Goal: Task Accomplishment & Management: Complete application form

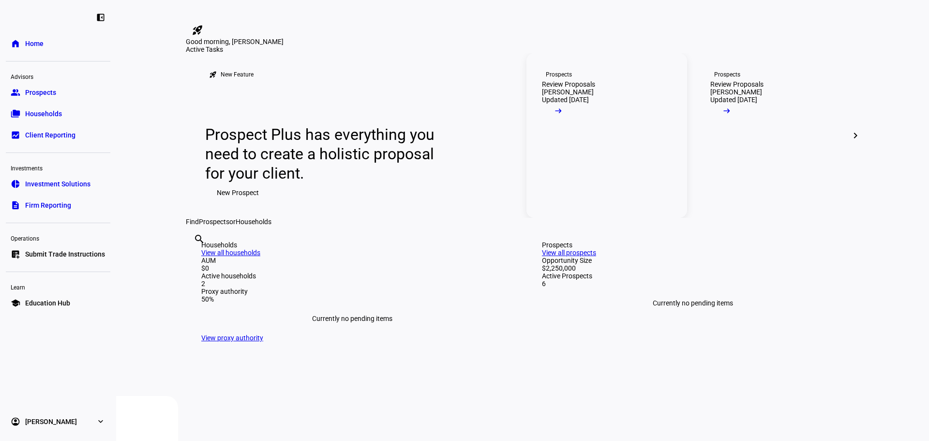
click at [625, 218] on link "Prospects Review Proposals [PERSON_NAME] Updated [DATE] arrow_right_alt" at bounding box center [606, 135] width 161 height 164
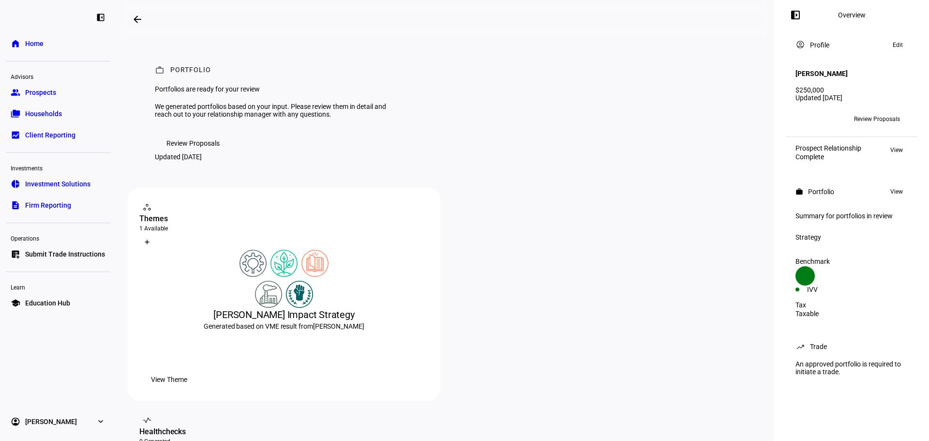
click at [52, 111] on span "Households" at bounding box center [43, 114] width 37 height 10
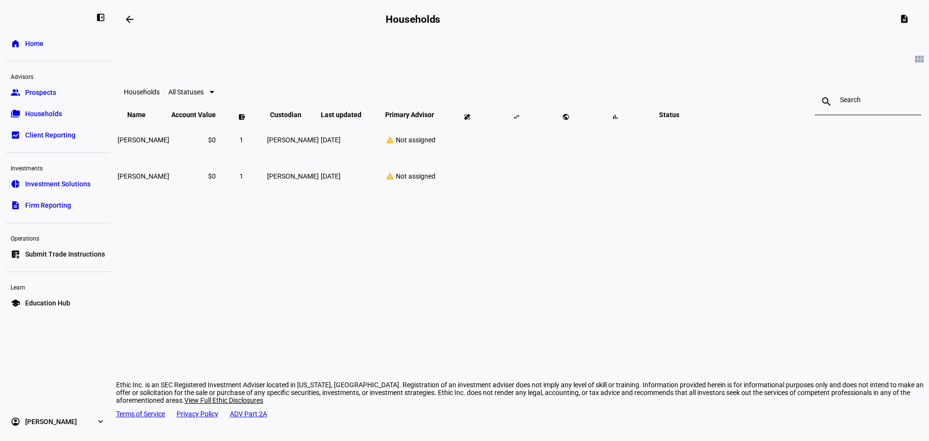
click at [38, 103] on ul "group Prospects folder_copy Households bid_landscape Client Reporting" at bounding box center [58, 114] width 104 height 62
click at [42, 98] on link "group Prospects" at bounding box center [58, 92] width 104 height 19
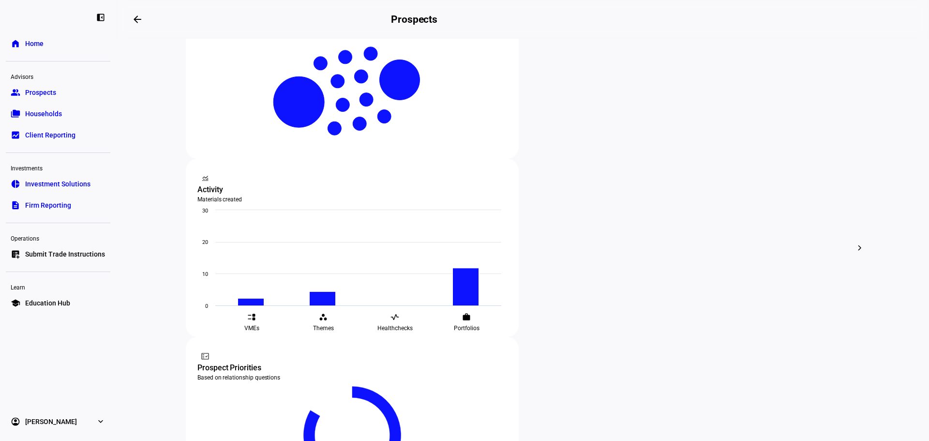
scroll to position [361, 0]
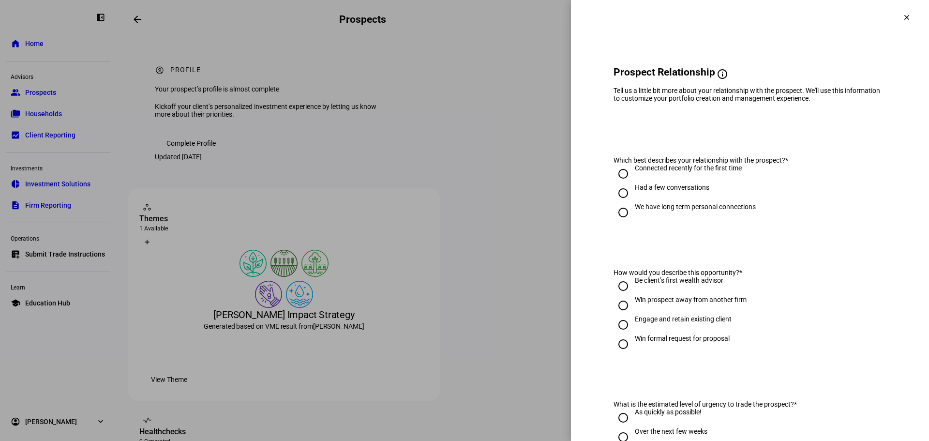
click at [902, 14] on mat-icon "clear" at bounding box center [906, 17] width 9 height 9
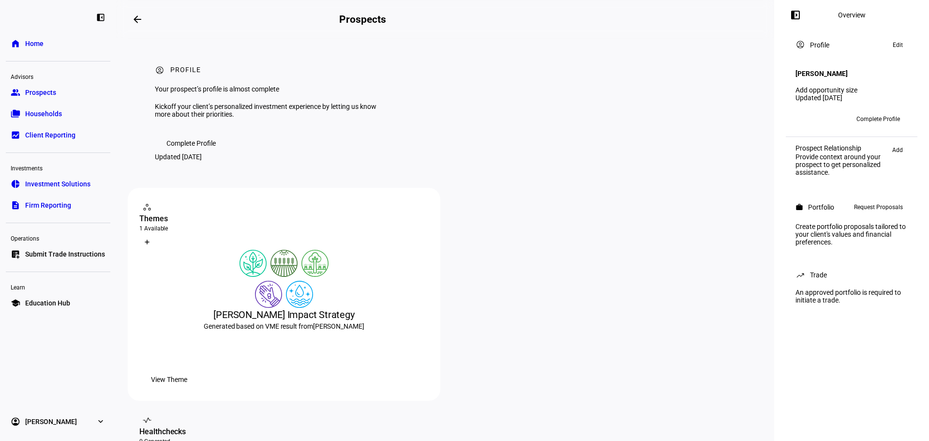
click at [870, 207] on span "Request Proposals" at bounding box center [878, 207] width 49 height 12
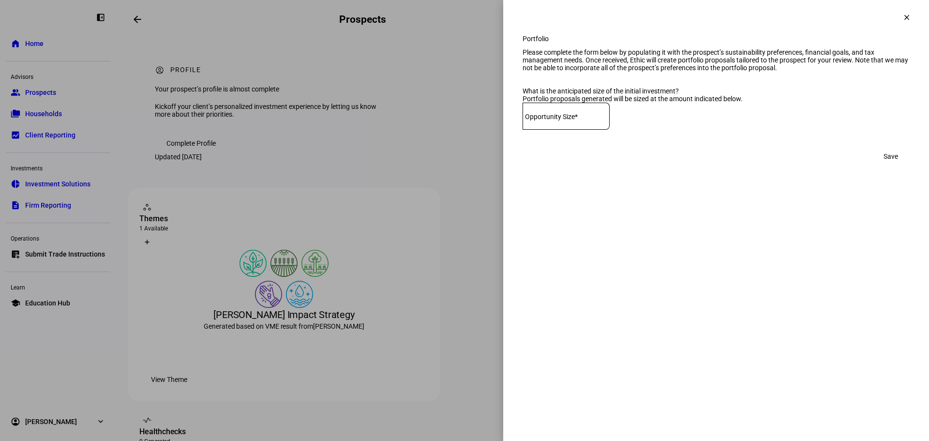
click at [907, 14] on mat-icon "clear" at bounding box center [906, 17] width 9 height 9
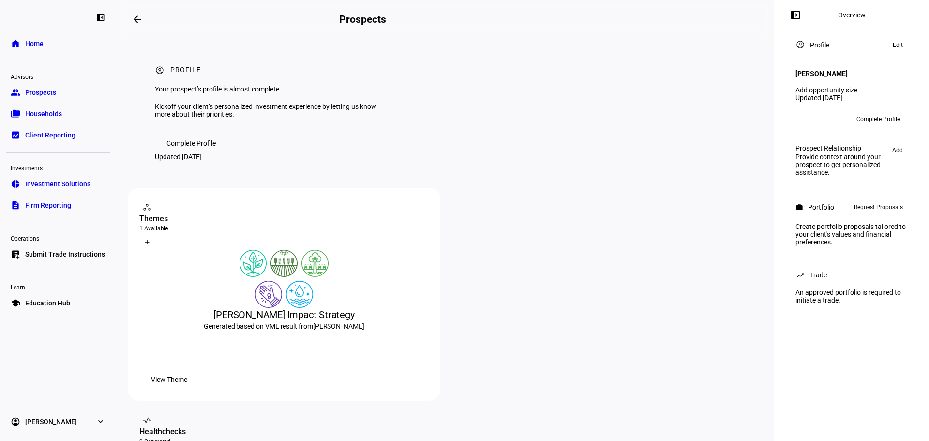
click at [876, 206] on span "Request Proposals" at bounding box center [878, 207] width 49 height 12
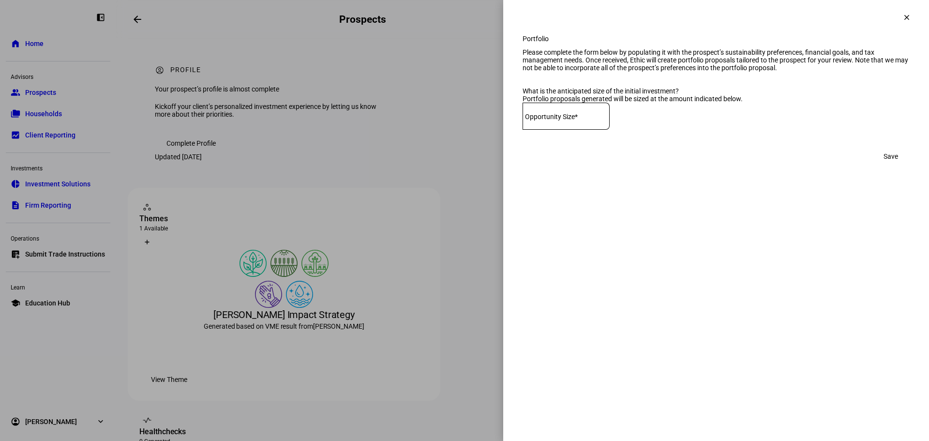
click at [905, 17] on mat-icon "clear" at bounding box center [906, 17] width 9 height 9
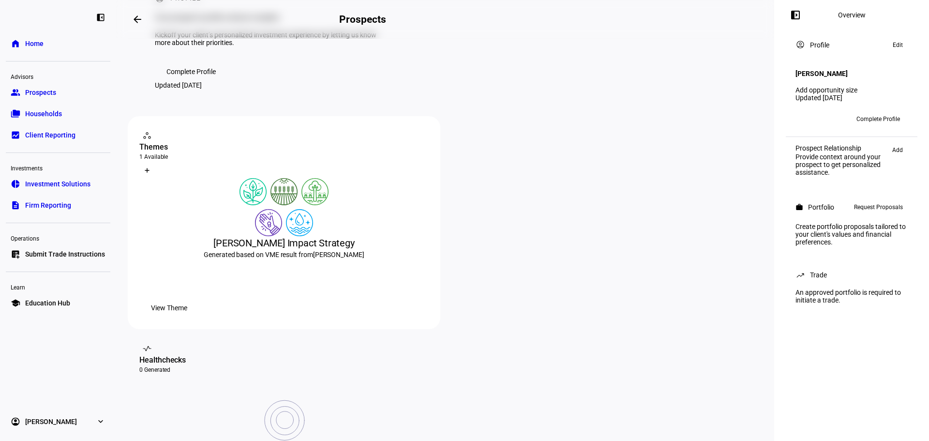
scroll to position [65, 0]
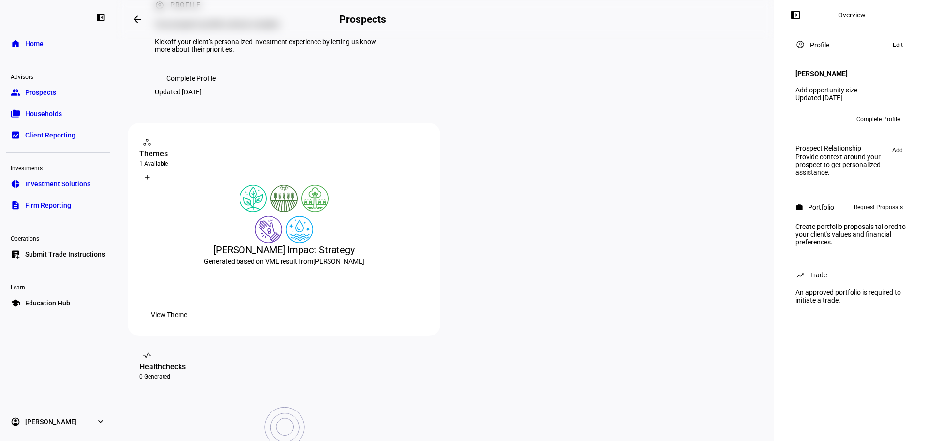
click at [817, 211] on div "Portfolio" at bounding box center [821, 207] width 26 height 8
click at [865, 209] on span "Request Proposals" at bounding box center [878, 207] width 49 height 12
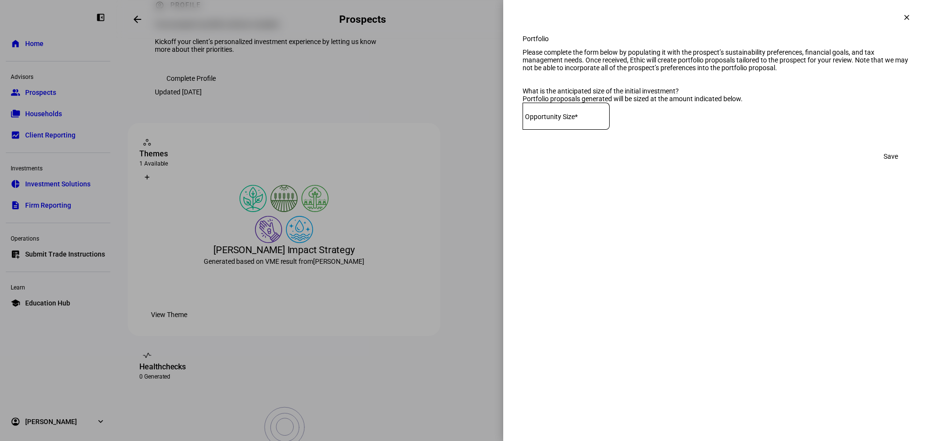
click at [585, 118] on input at bounding box center [565, 114] width 87 height 8
type input "1"
type input "1,800,000"
click at [892, 166] on span "Save" at bounding box center [890, 156] width 15 height 19
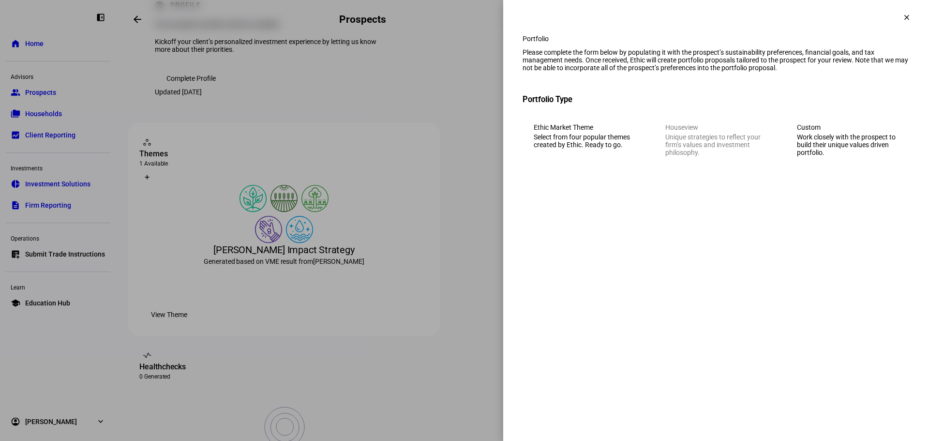
click at [884, 153] on div "Work closely with the prospect to build their unique values driven portfolio." at bounding box center [848, 144] width 102 height 23
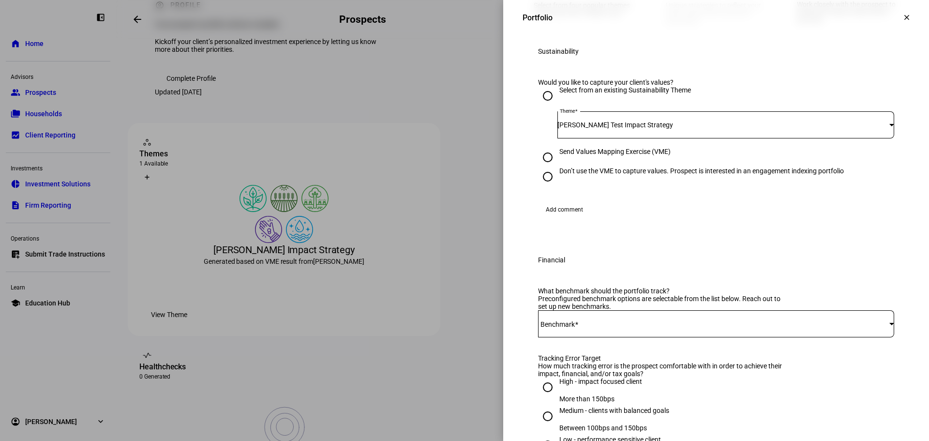
scroll to position [151, 0]
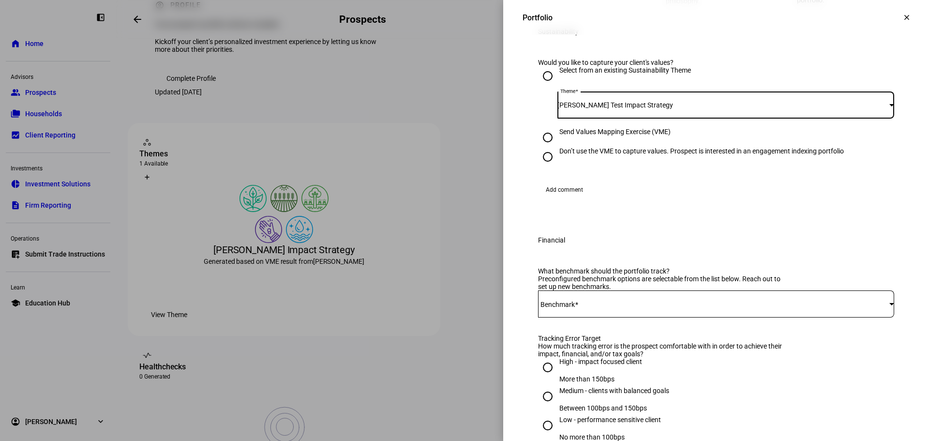
click at [889, 106] on div at bounding box center [891, 105] width 5 height 2
click at [874, 146] on div at bounding box center [464, 220] width 929 height 441
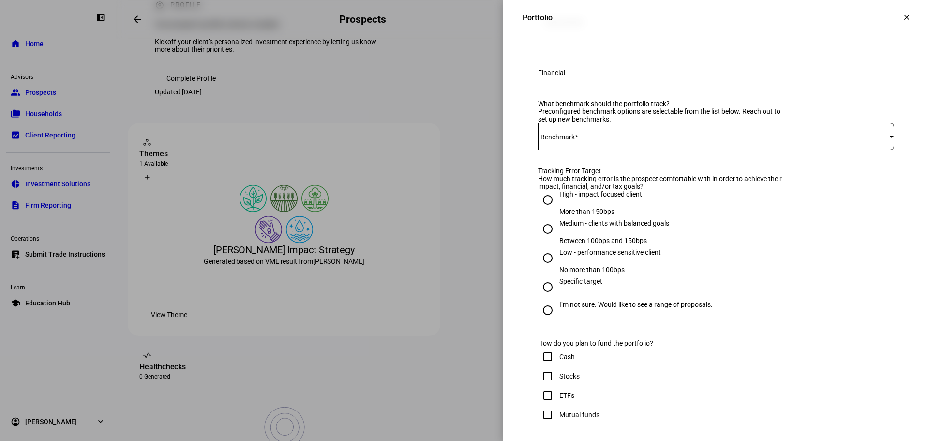
scroll to position [351, 0]
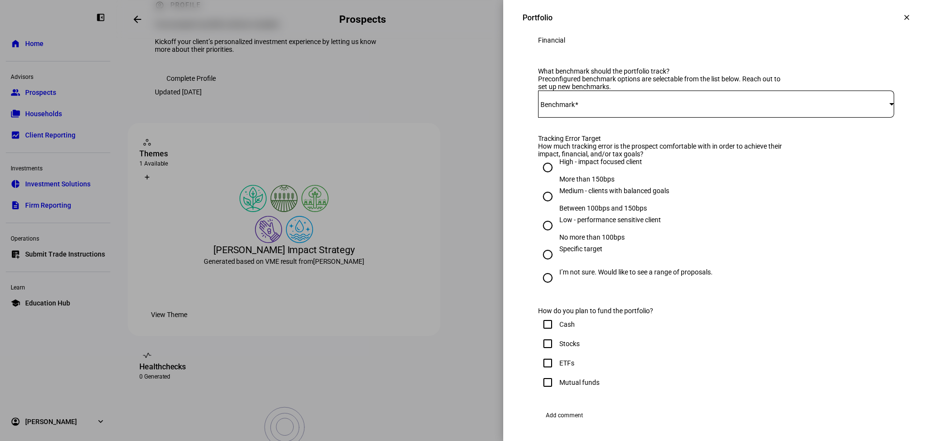
click at [561, 108] on mat-label "Benchmark" at bounding box center [557, 105] width 34 height 8
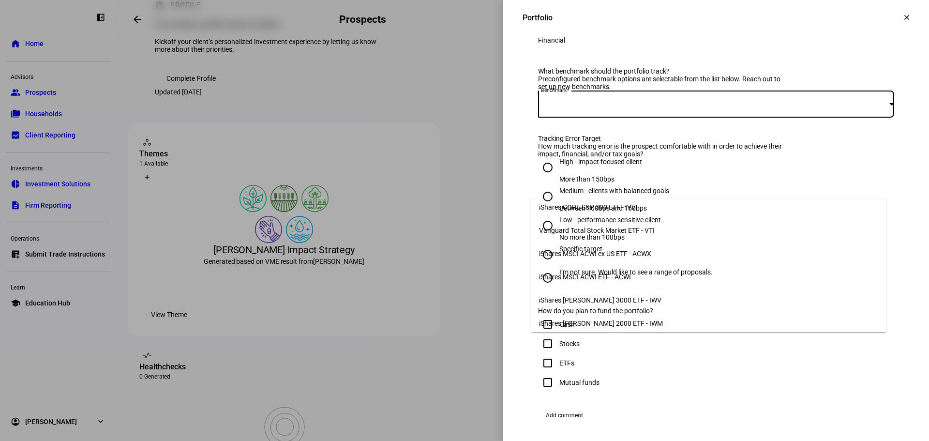
scroll to position [0, 0]
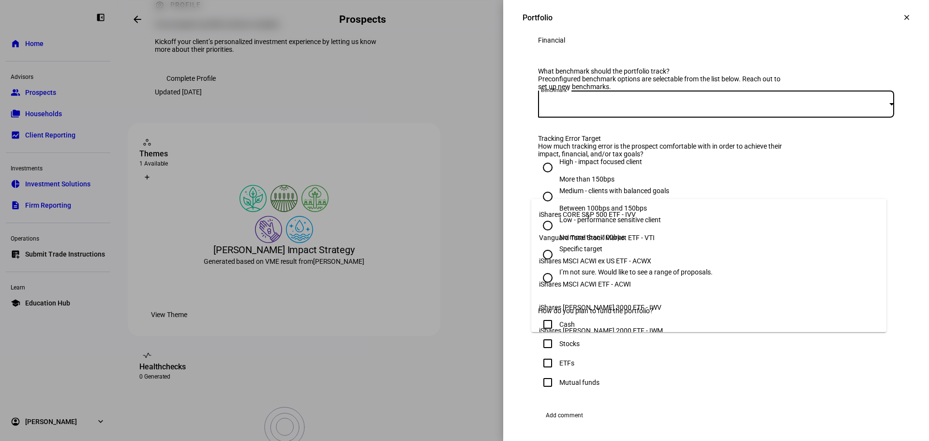
click at [912, 186] on div at bounding box center [464, 220] width 929 height 441
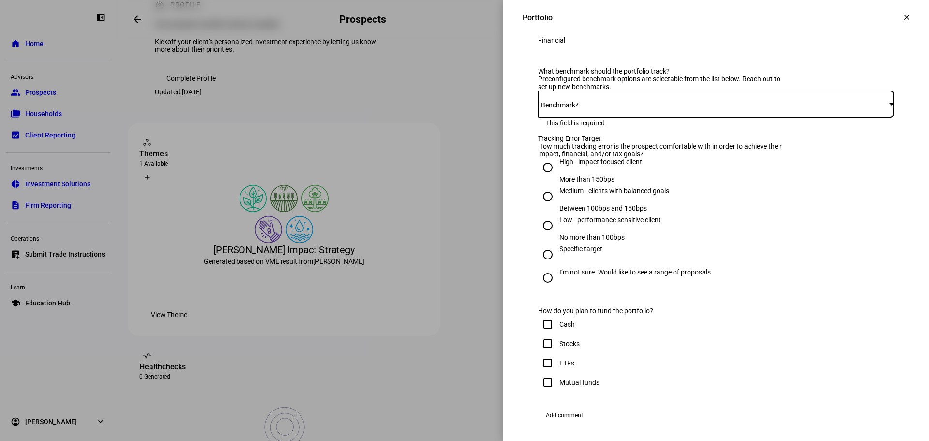
click at [889, 105] on div at bounding box center [891, 104] width 5 height 2
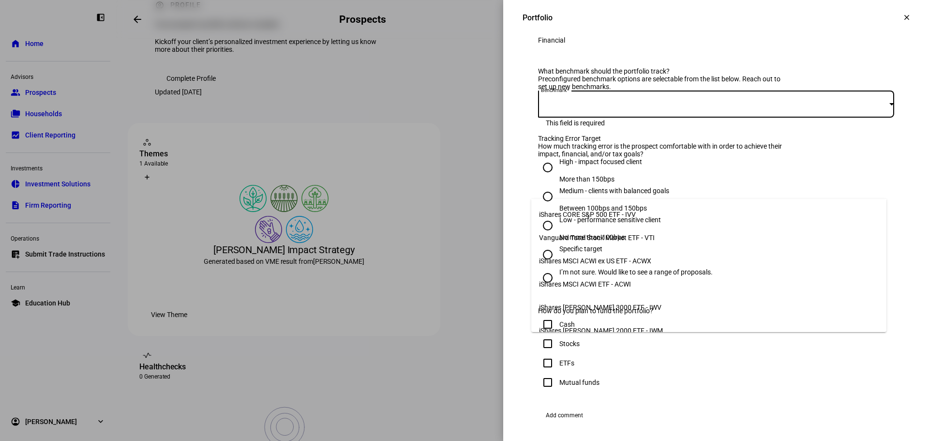
click at [608, 212] on span "iShares CORE S&P 500 ETF - IVV" at bounding box center [587, 214] width 97 height 8
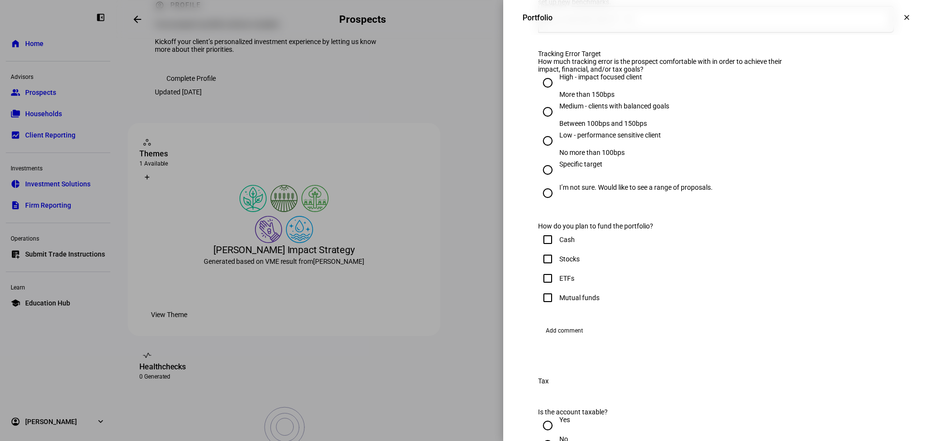
scroll to position [454, 0]
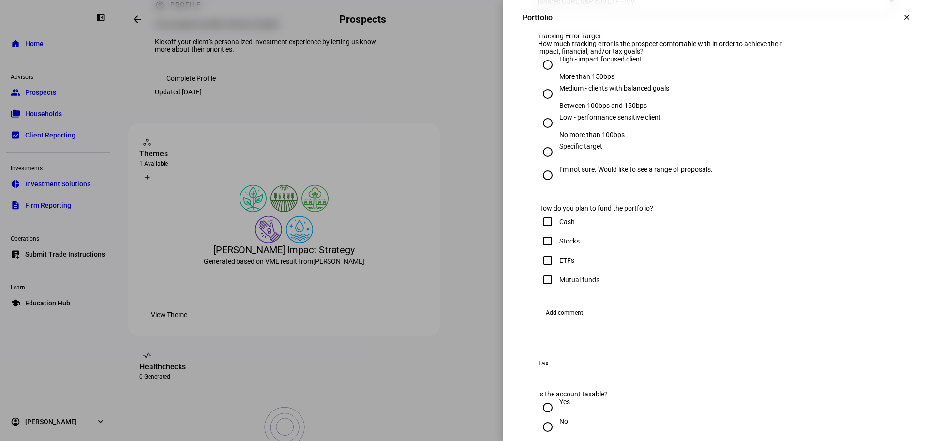
click at [541, 74] on input "High - impact focused client More than 150bps" at bounding box center [547, 64] width 19 height 19
radio input "true"
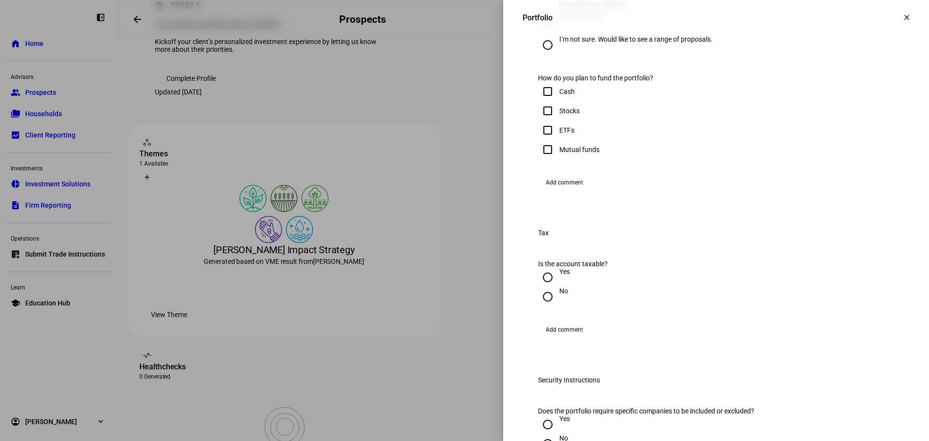
scroll to position [632, 0]
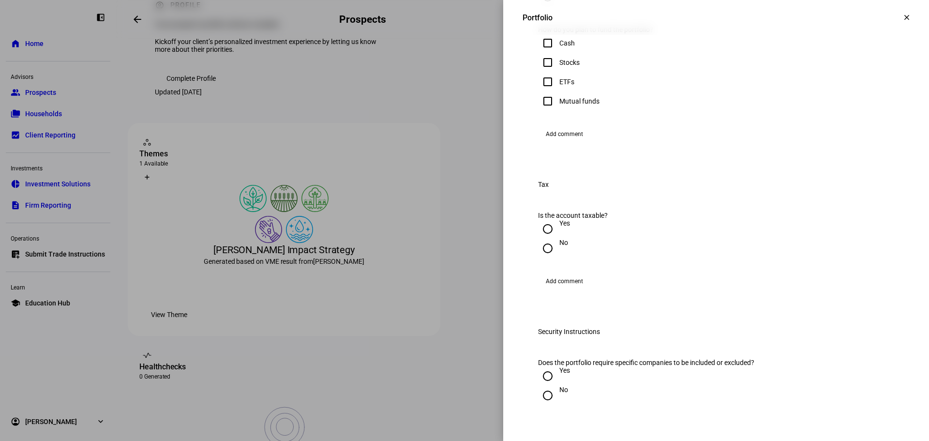
click at [542, 53] on input "Cash" at bounding box center [547, 42] width 19 height 19
checkbox input "true"
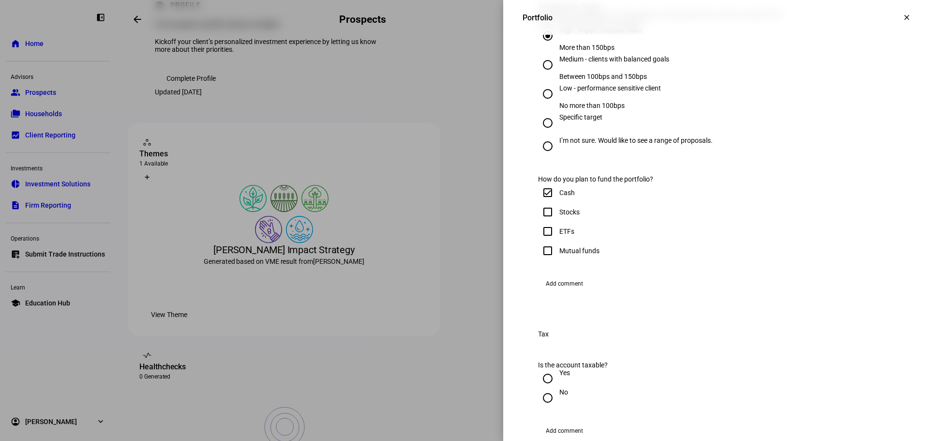
scroll to position [481, 0]
click at [538, 158] on input "I’m not sure. Would like to see a range of proposals." at bounding box center [547, 147] width 19 height 19
radio input "true"
click at [543, 47] on input "High - impact focused client More than 150bps" at bounding box center [547, 37] width 19 height 19
radio input "true"
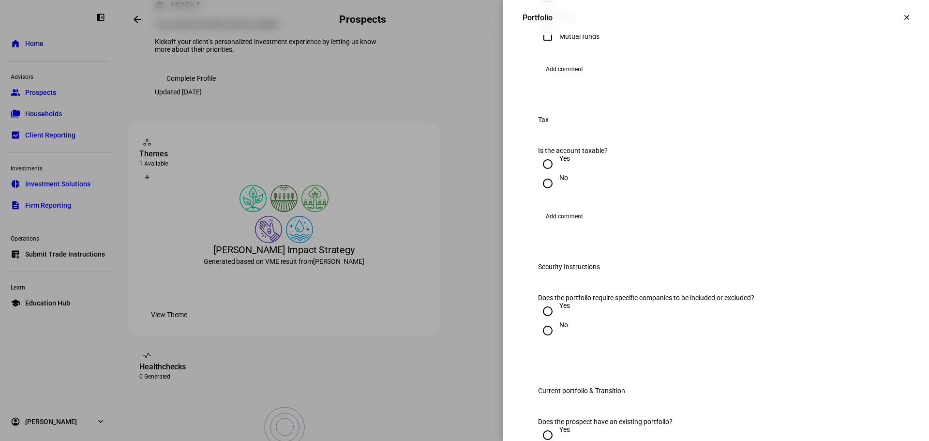
scroll to position [704, 0]
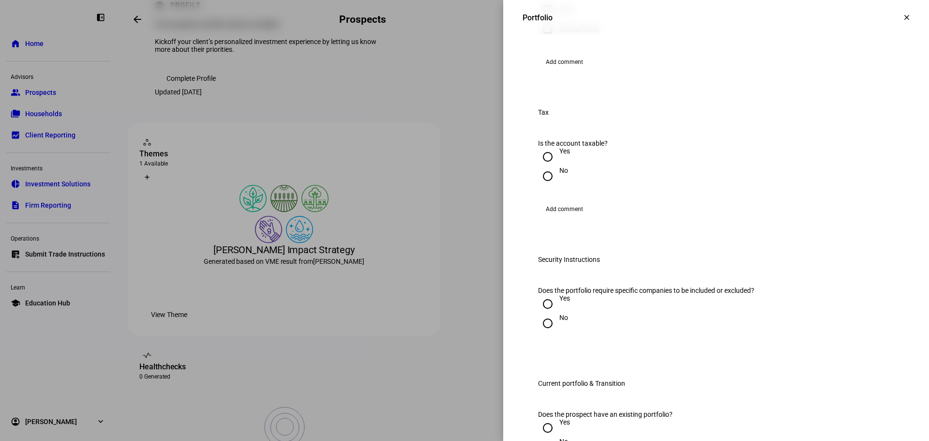
click at [539, 166] on input "Yes" at bounding box center [547, 156] width 19 height 19
radio input "true"
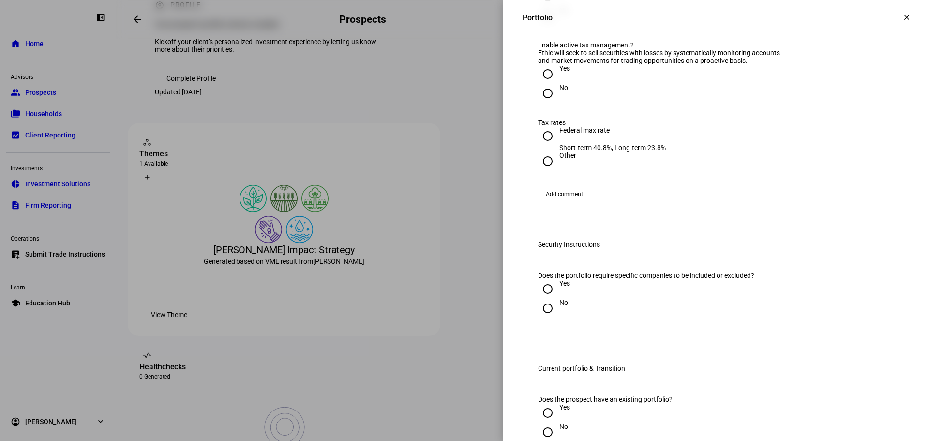
scroll to position [867, 0]
click at [539, 81] on input "Yes" at bounding box center [547, 71] width 19 height 19
radio input "true"
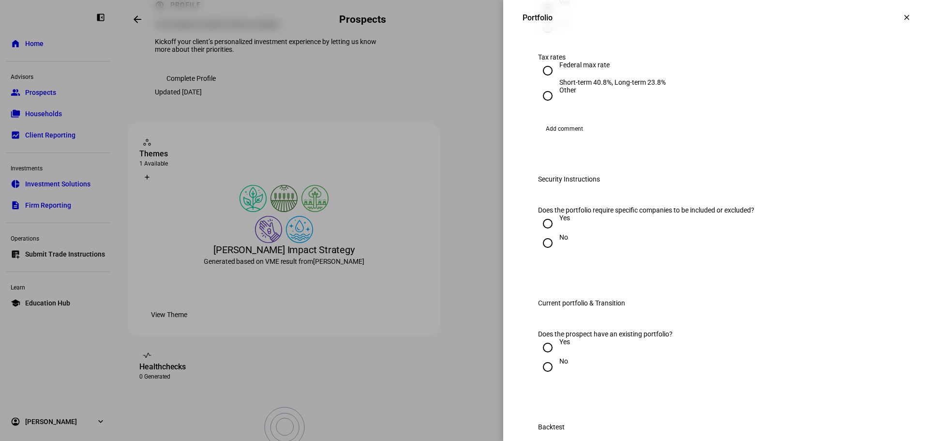
scroll to position [928, 0]
click at [540, 82] on input "Federal max rate Short-term 40.8%, Long-term 23.8%" at bounding box center [547, 72] width 19 height 19
radio input "true"
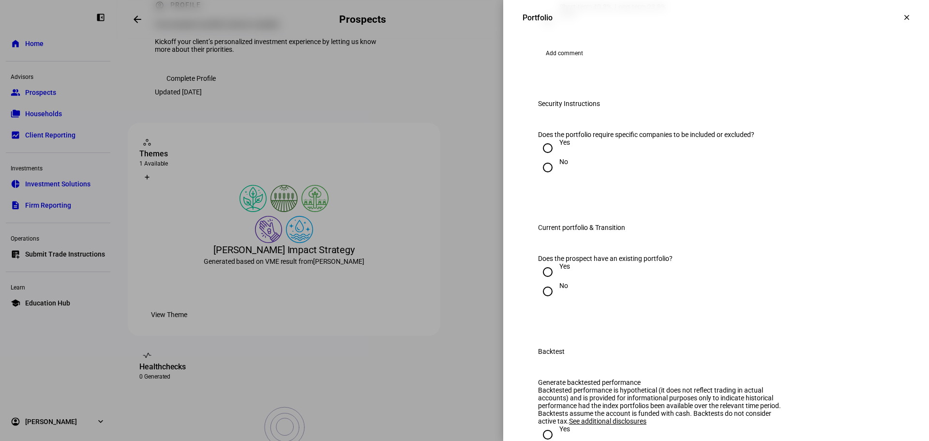
scroll to position [1092, 0]
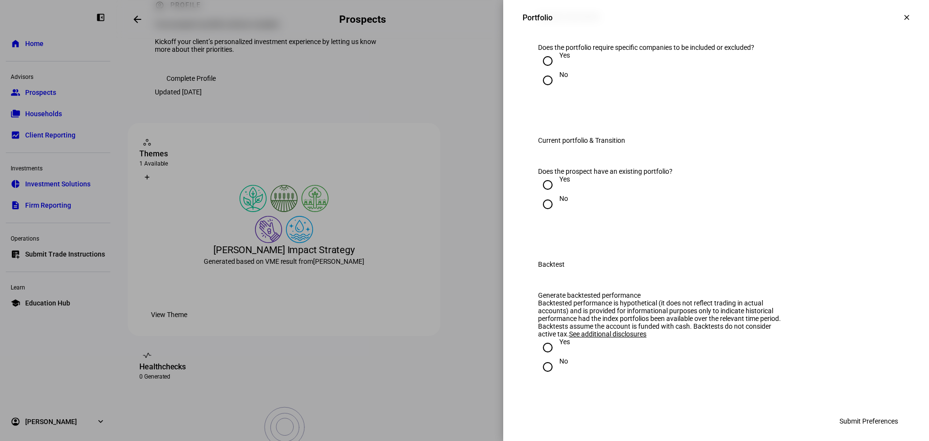
click at [539, 71] on input "Yes" at bounding box center [547, 60] width 19 height 19
radio input "true"
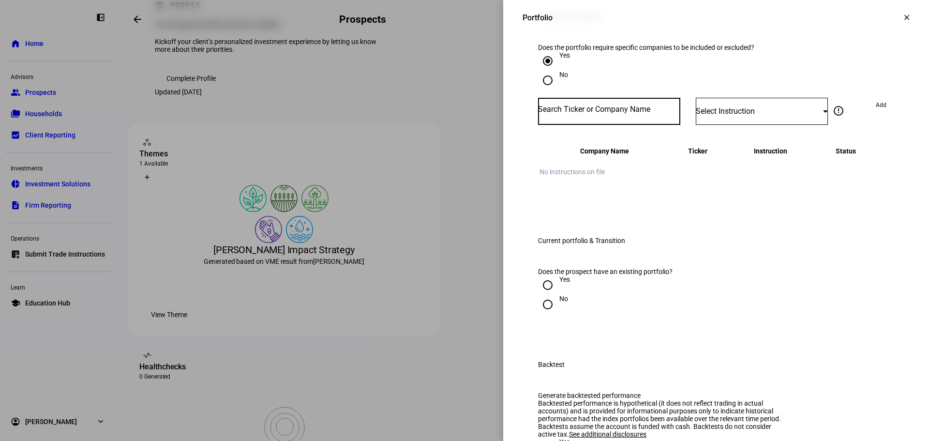
click at [611, 113] on input "Number" at bounding box center [609, 109] width 142 height 8
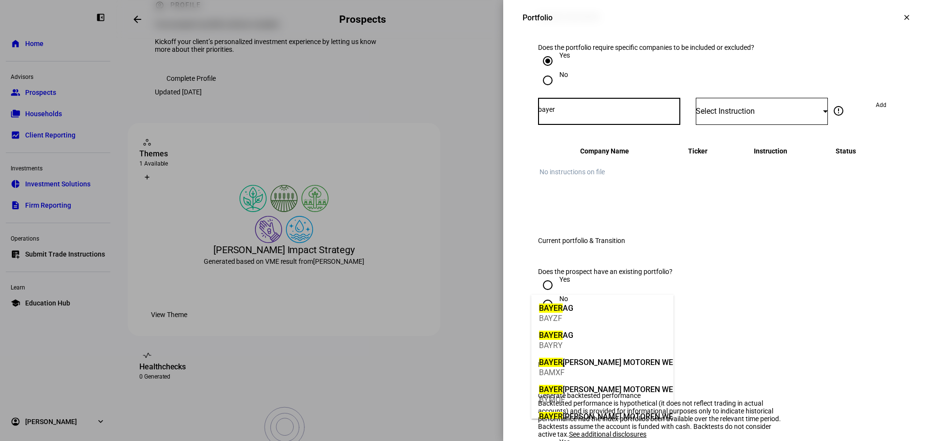
type input "bayer"
click at [602, 316] on mat-option "[PERSON_NAME] BAYZF" at bounding box center [602, 311] width 142 height 27
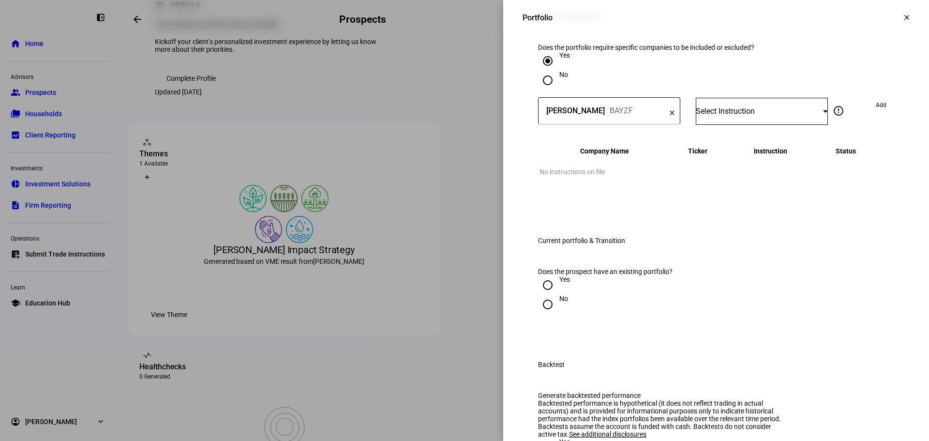
click at [723, 116] on div "Select Instruction" at bounding box center [759, 110] width 127 height 9
click at [726, 354] on span "Do Not Buy" at bounding box center [714, 357] width 34 height 8
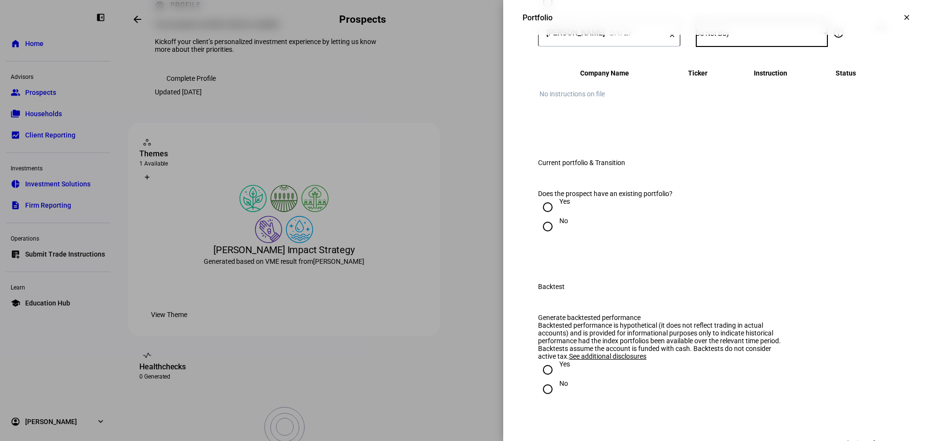
scroll to position [1158, 0]
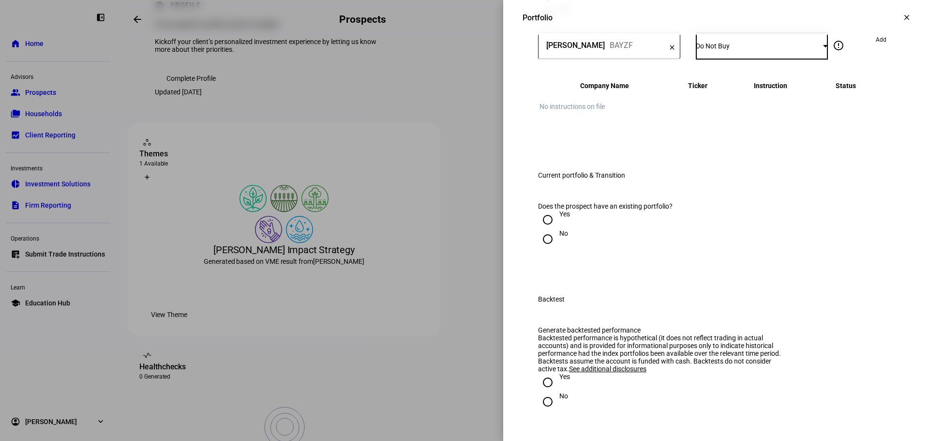
click at [876, 47] on span "Add" at bounding box center [881, 39] width 11 height 15
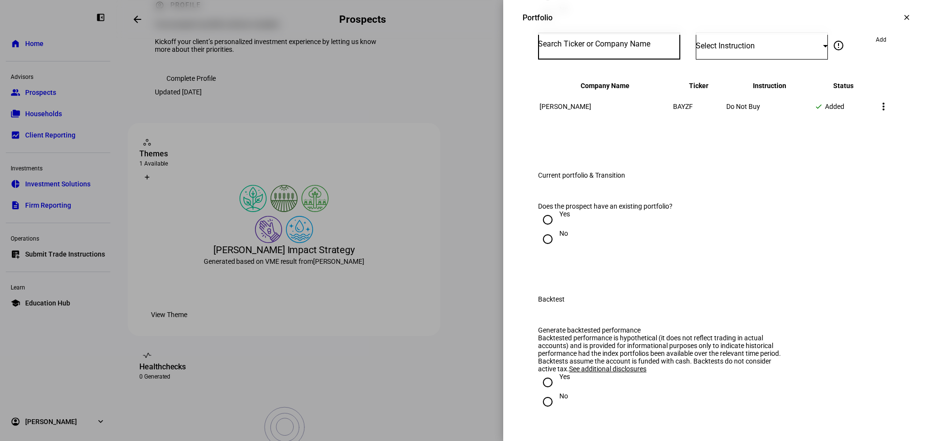
click at [594, 48] on input "Number" at bounding box center [609, 44] width 142 height 8
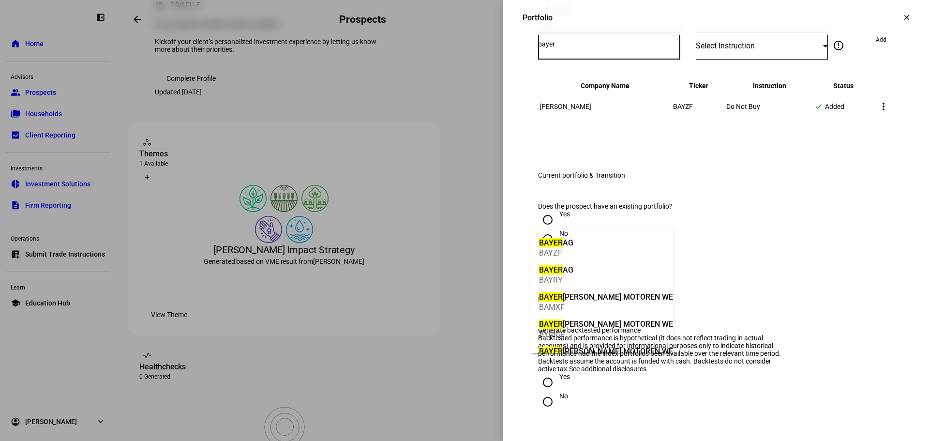
type input "bayer"
click at [572, 278] on div "BAYRY" at bounding box center [556, 279] width 34 height 9
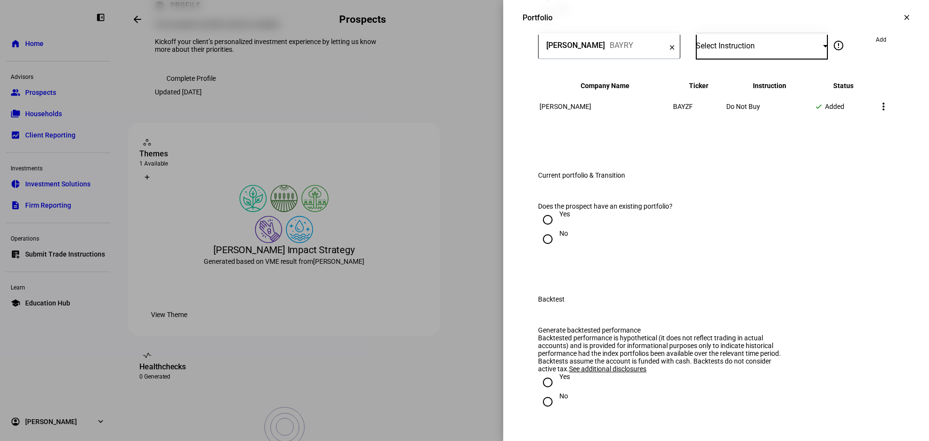
click at [823, 47] on div at bounding box center [825, 46] width 5 height 2
click at [765, 290] on mat-option "Do Not Buy" at bounding box center [755, 291] width 132 height 23
click at [870, 59] on eth-button "Add" at bounding box center [881, 45] width 26 height 27
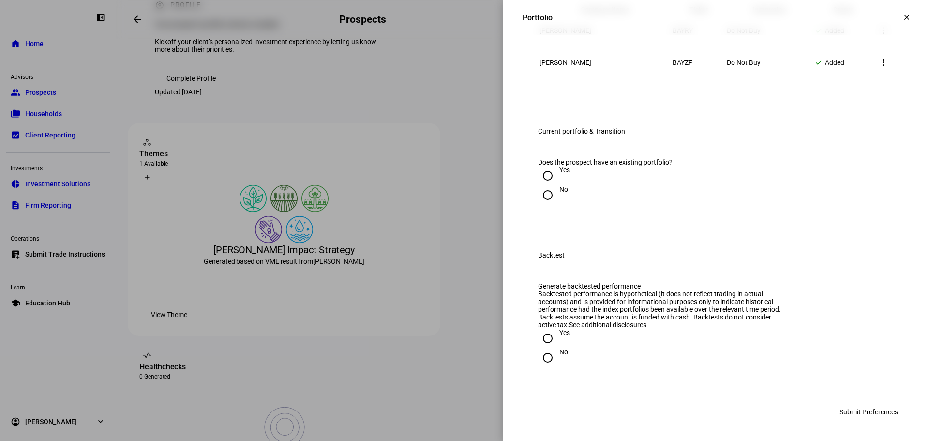
scroll to position [1381, 0]
click at [541, 205] on input "No" at bounding box center [547, 194] width 19 height 19
radio input "true"
click at [542, 359] on input "No" at bounding box center [547, 357] width 19 height 19
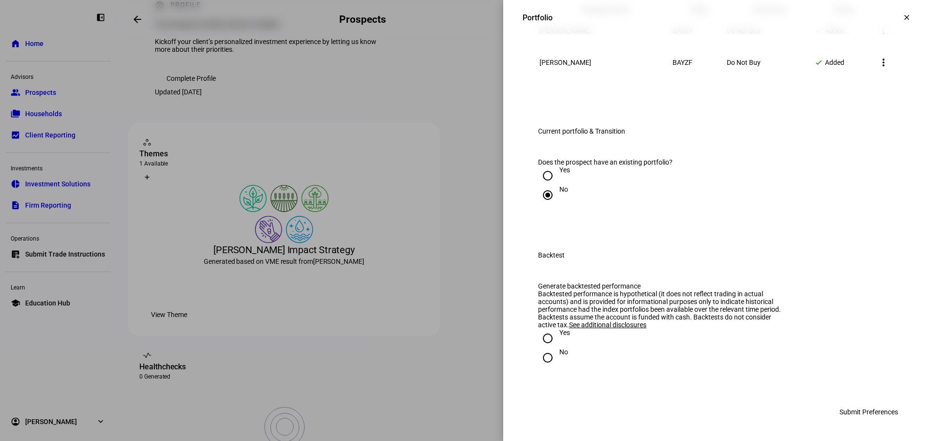
radio input "true"
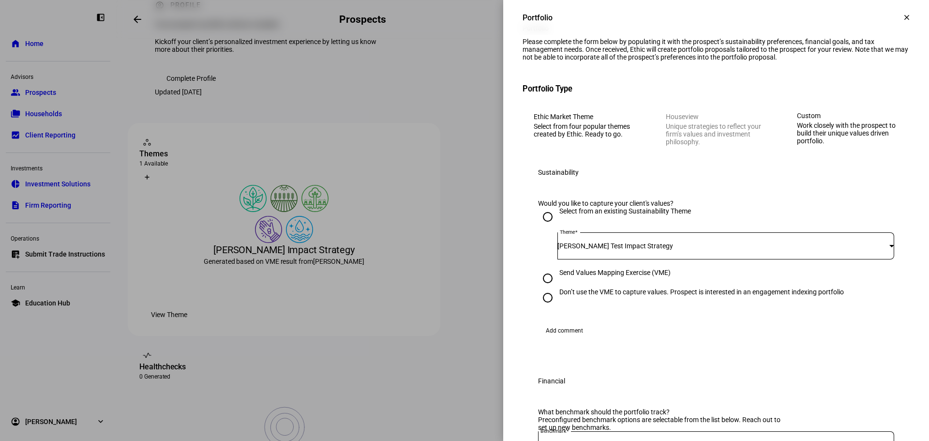
scroll to position [0, 0]
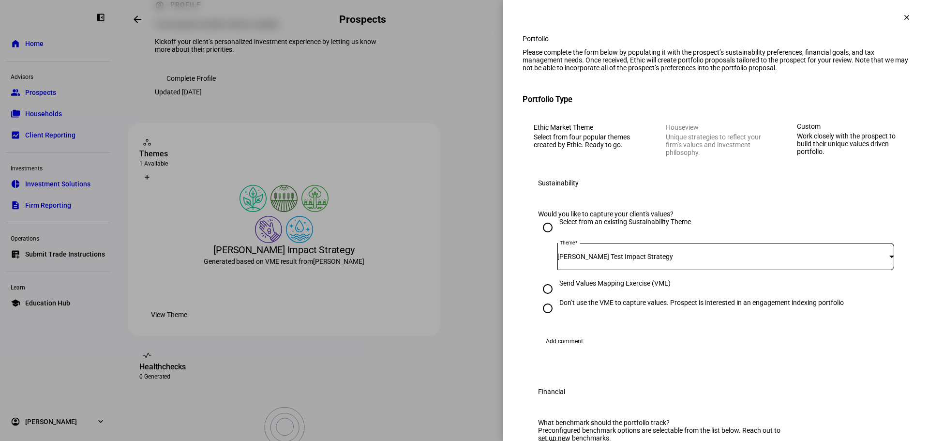
click at [899, 22] on span at bounding box center [906, 17] width 23 height 23
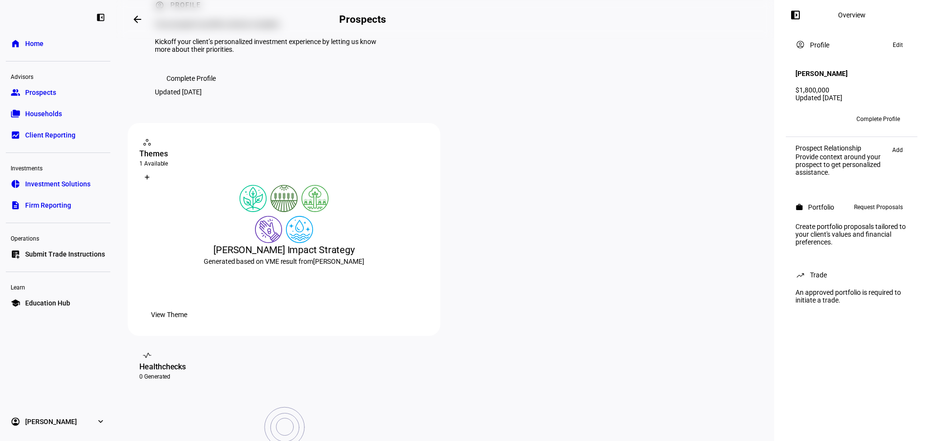
click at [41, 259] on link "list_alt_add Submit Trade Instructions" at bounding box center [58, 253] width 104 height 19
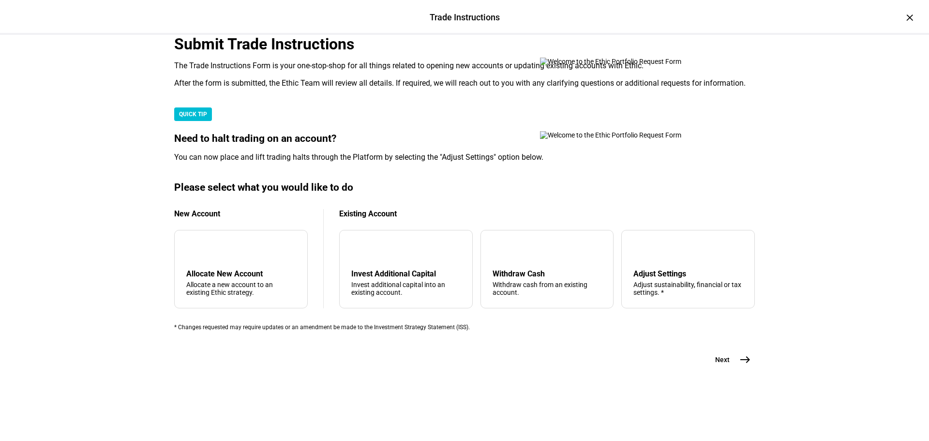
scroll to position [234, 0]
click at [200, 244] on mat-icon "add" at bounding box center [194, 250] width 12 height 12
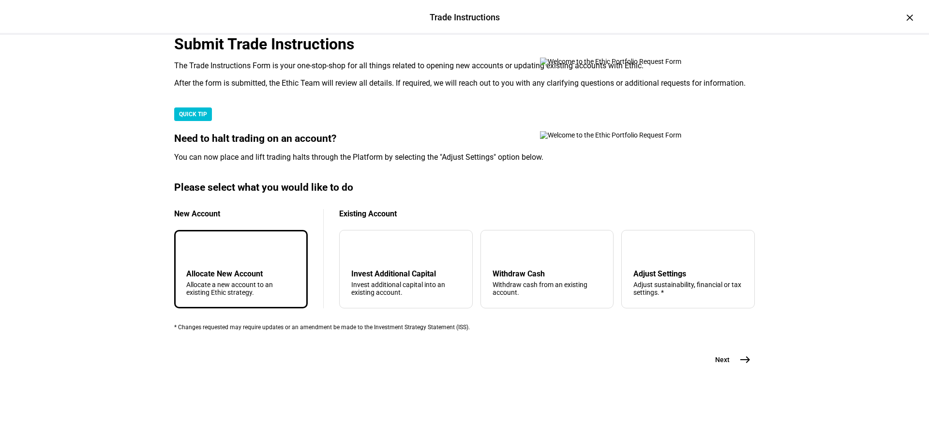
click at [743, 365] on mat-icon "east" at bounding box center [745, 360] width 12 height 12
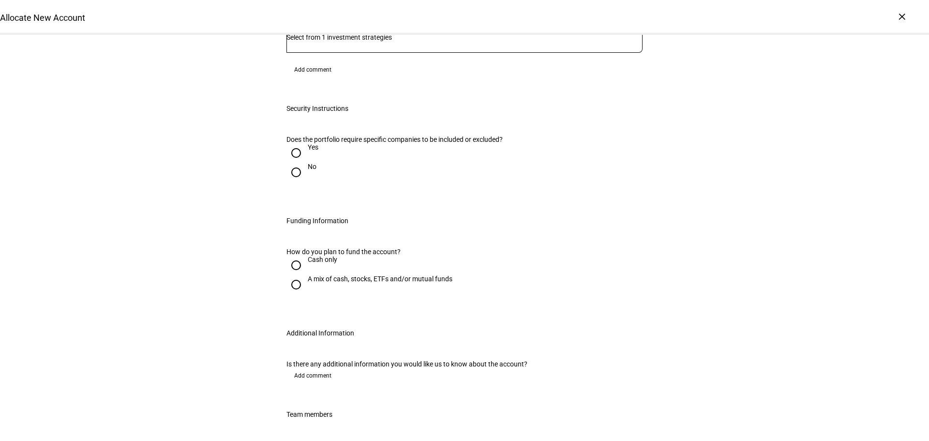
scroll to position [725, 0]
